Goal: Task Accomplishment & Management: Manage account settings

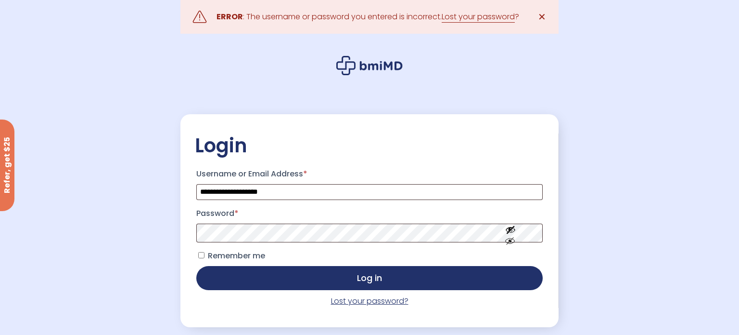
click at [355, 303] on link "Lost your password?" at bounding box center [370, 300] width 78 height 11
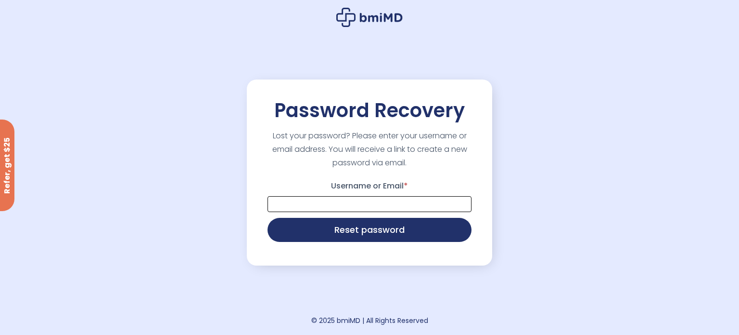
click at [284, 199] on input "Username or Email *" at bounding box center [370, 204] width 204 height 16
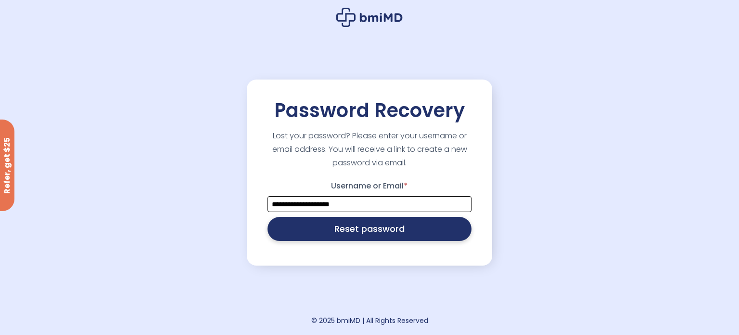
type input "**********"
click at [304, 230] on button "Reset password" at bounding box center [370, 229] width 204 height 24
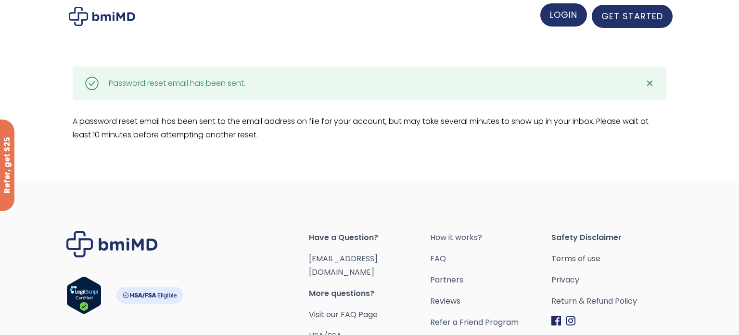
click at [557, 19] on span "LOGIN" at bounding box center [563, 15] width 27 height 12
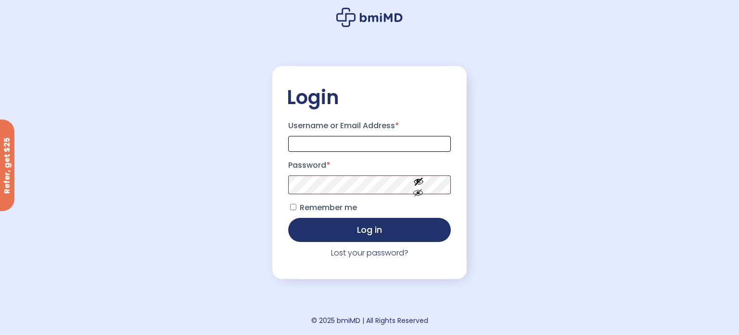
click at [299, 144] on input "Username or Email Address *" at bounding box center [369, 144] width 163 height 16
type input "**********"
click at [420, 195] on button "Show password" at bounding box center [419, 200] width 54 height 33
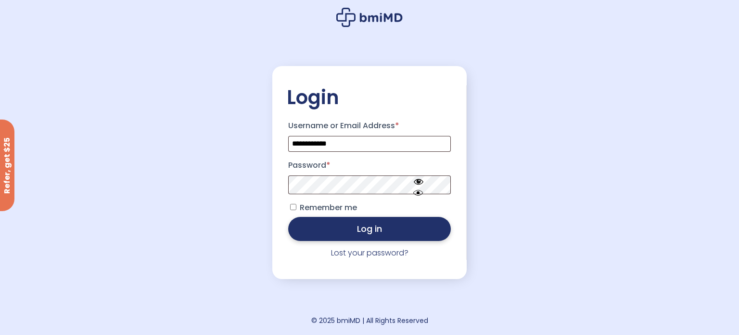
click at [391, 230] on button "Log in" at bounding box center [369, 229] width 163 height 24
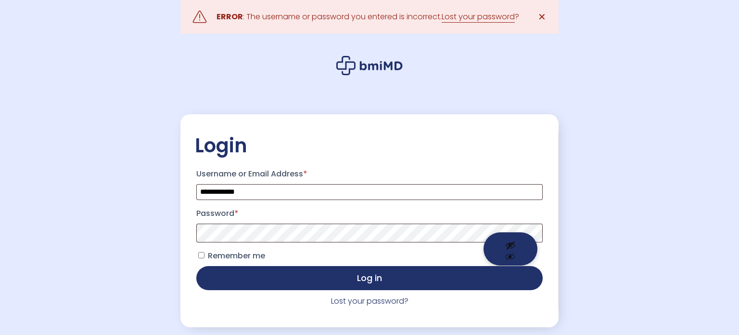
click at [514, 233] on button "Show password" at bounding box center [511, 248] width 54 height 33
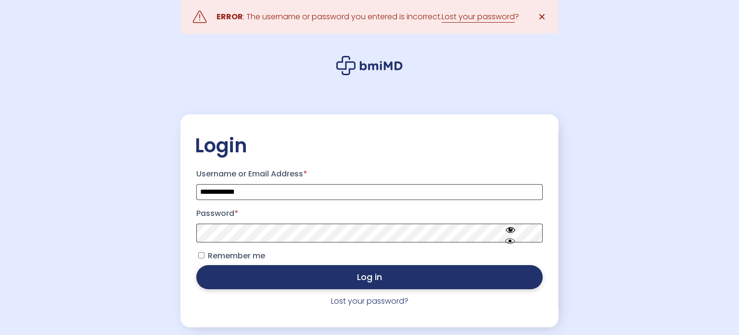
click at [376, 283] on button "Log in" at bounding box center [369, 277] width 347 height 24
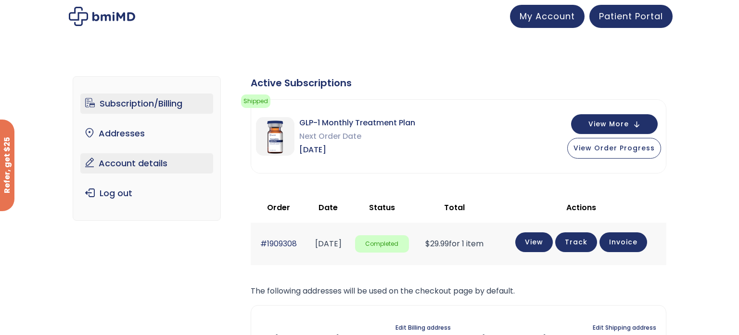
click at [149, 163] on link "Account details" at bounding box center [146, 163] width 133 height 20
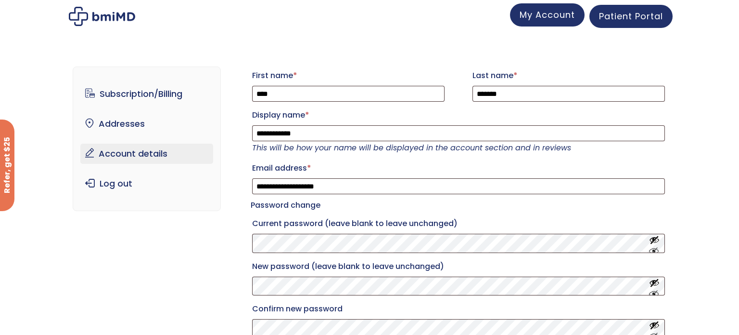
click at [565, 18] on span "My Account" at bounding box center [547, 15] width 55 height 12
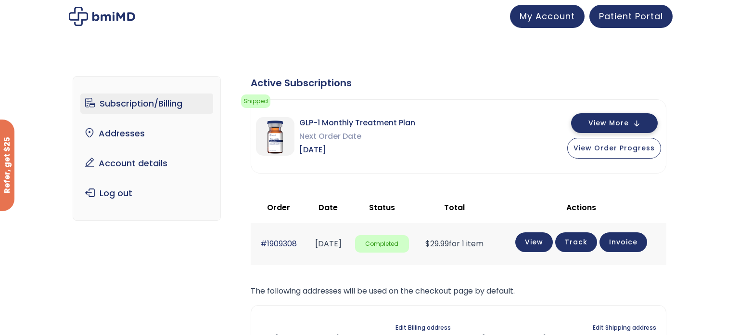
click at [612, 126] on span "View More" at bounding box center [609, 123] width 40 height 6
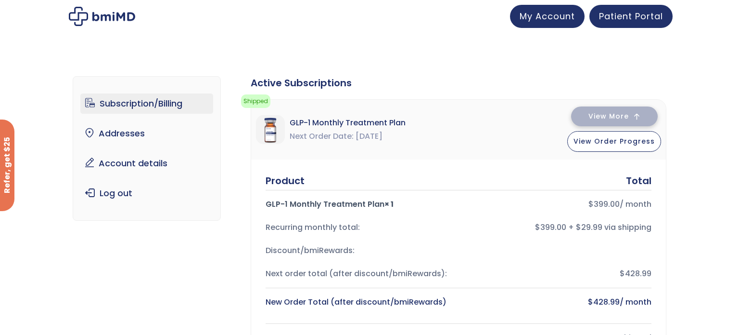
click at [649, 113] on button "View More" at bounding box center [614, 116] width 87 height 20
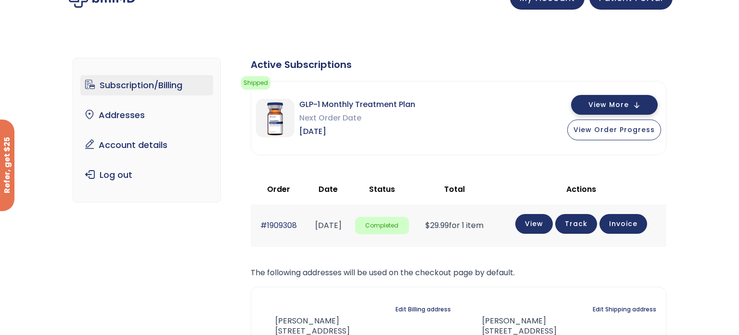
scroll to position [18, 0]
click at [600, 105] on span "View More" at bounding box center [609, 105] width 40 height 6
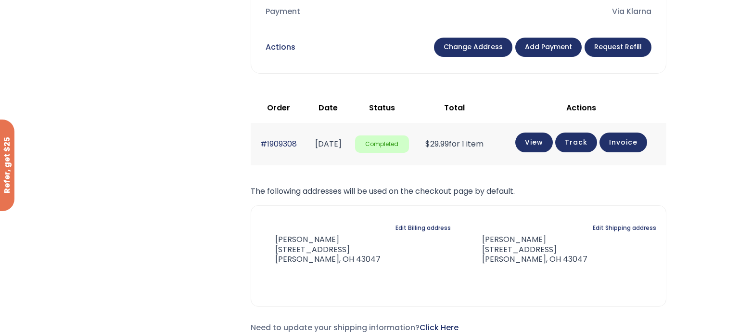
scroll to position [439, 0]
click at [552, 43] on link "Add payment" at bounding box center [549, 47] width 66 height 19
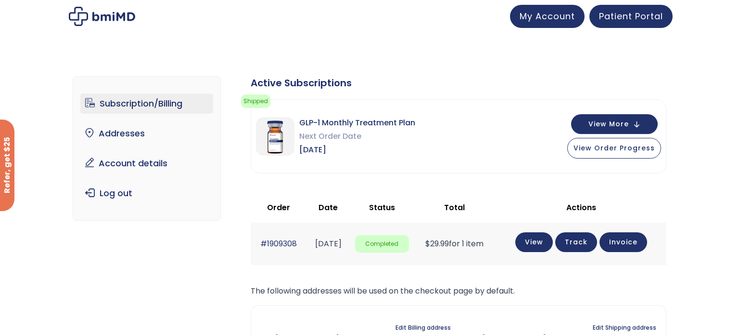
click at [170, 107] on link "Subscription/Billing" at bounding box center [146, 103] width 133 height 20
click at [157, 104] on link "Subscription/Billing" at bounding box center [146, 103] width 133 height 20
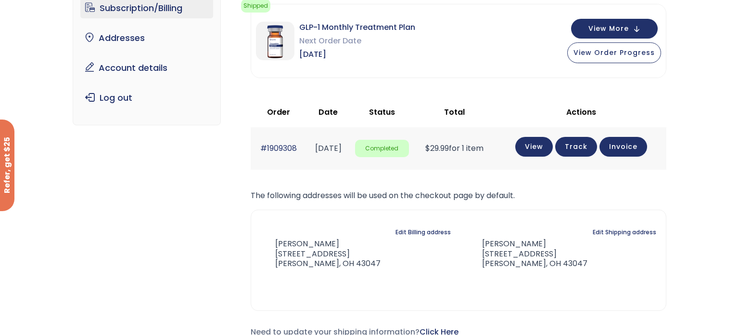
scroll to position [96, 0]
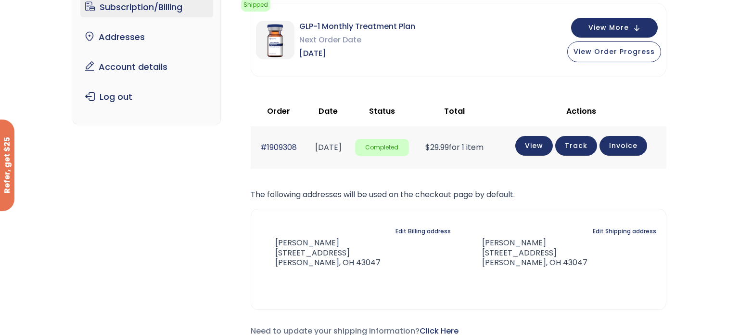
click at [155, 10] on link "Subscription/Billing" at bounding box center [146, 7] width 133 height 20
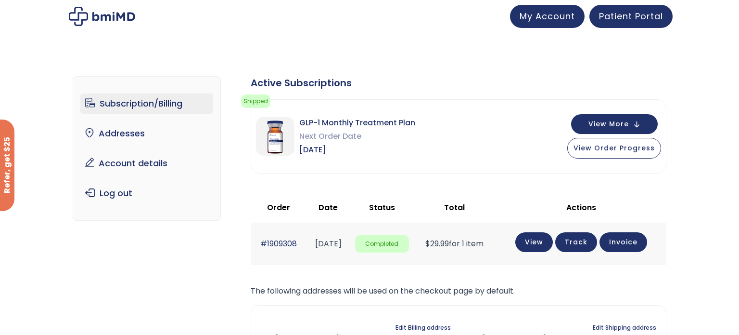
click at [138, 98] on link "Subscription/Billing" at bounding box center [146, 103] width 133 height 20
click at [604, 120] on span "View More" at bounding box center [609, 123] width 40 height 6
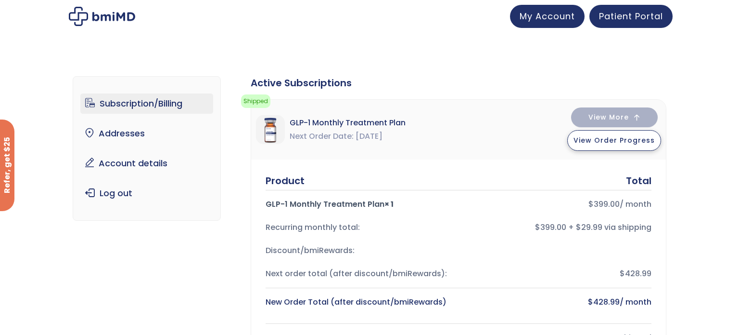
click at [618, 136] on span "View Order Progress" at bounding box center [614, 140] width 81 height 10
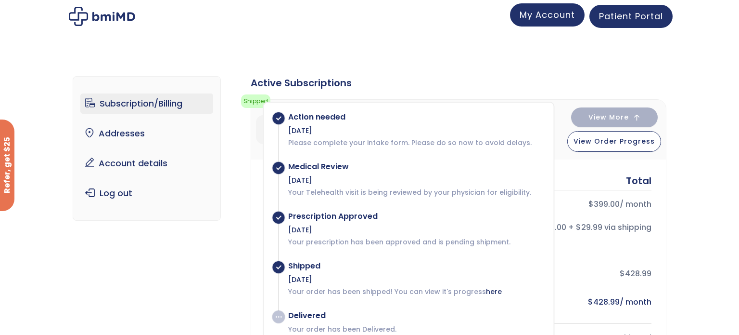
click at [530, 23] on link "My Account" at bounding box center [547, 14] width 75 height 23
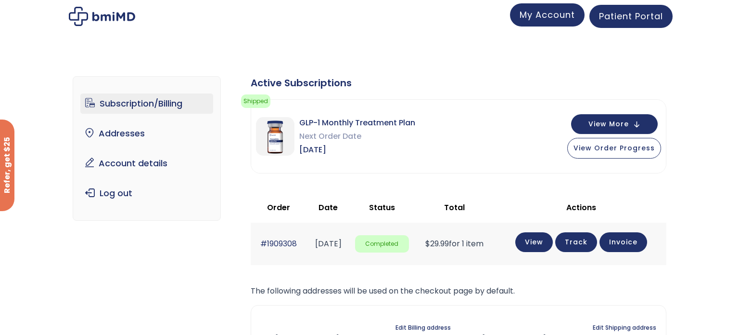
click at [527, 23] on link "My Account" at bounding box center [547, 14] width 75 height 23
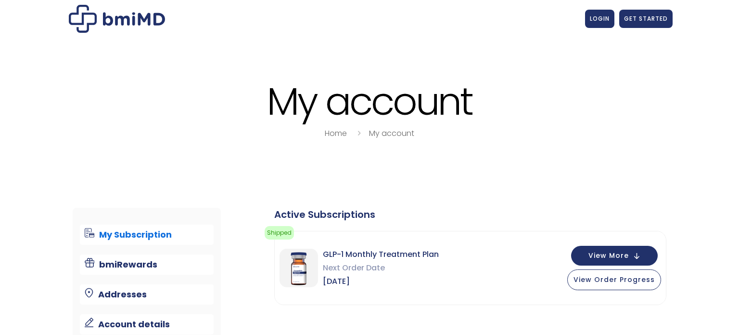
click at [538, 15] on div at bounding box center [369, 19] width 607 height 28
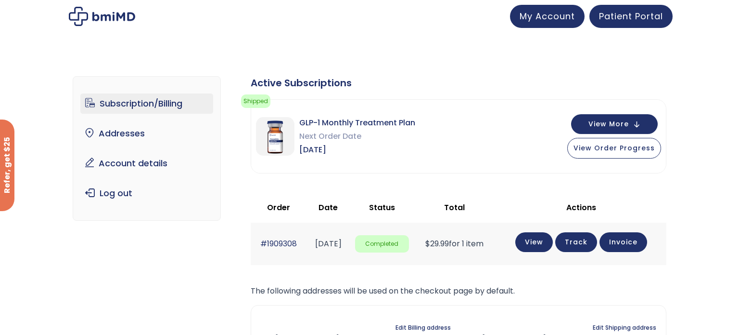
click at [538, 15] on span "My Account" at bounding box center [547, 16] width 55 height 12
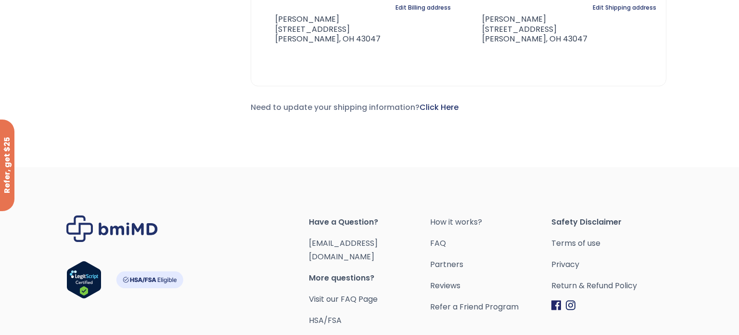
scroll to position [381, 0]
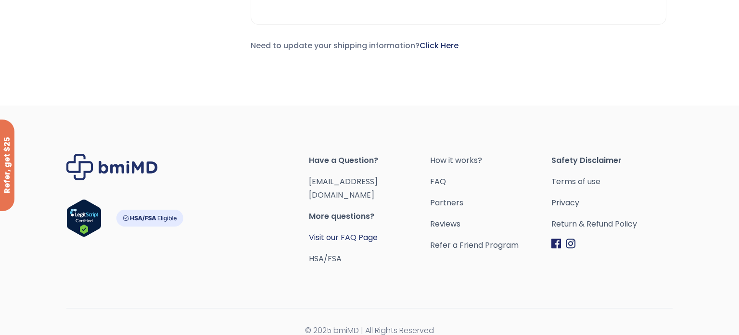
click at [357, 232] on link "Visit our FAQ Page" at bounding box center [343, 237] width 69 height 11
